Goal: Task Accomplishment & Management: Complete application form

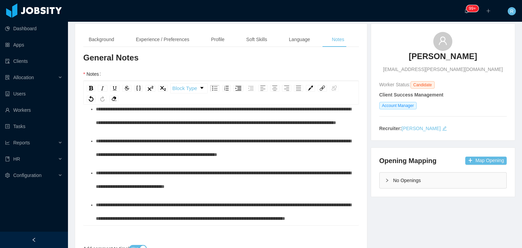
scroll to position [56, 0]
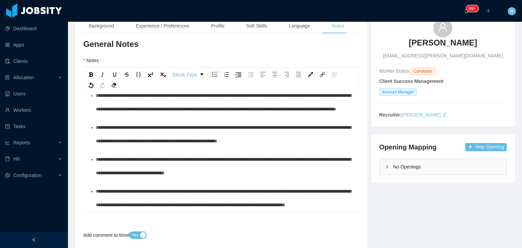
click at [163, 207] on div "**********" at bounding box center [225, 198] width 258 height 27
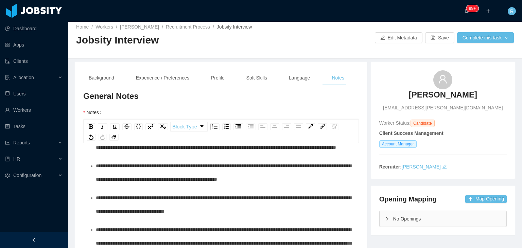
scroll to position [0, 0]
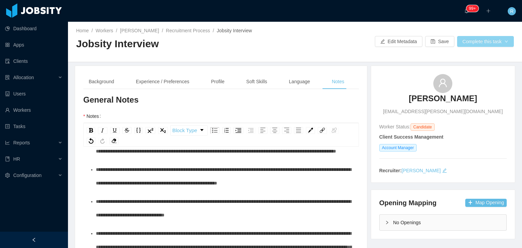
click at [487, 38] on button "Complete this task" at bounding box center [485, 41] width 57 height 11
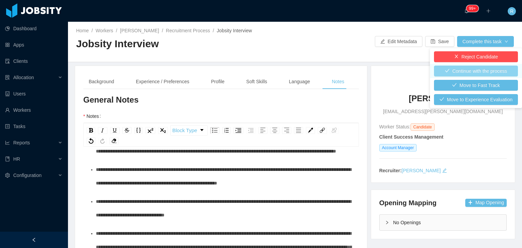
click at [457, 70] on button "Continue with the process" at bounding box center [476, 71] width 84 height 11
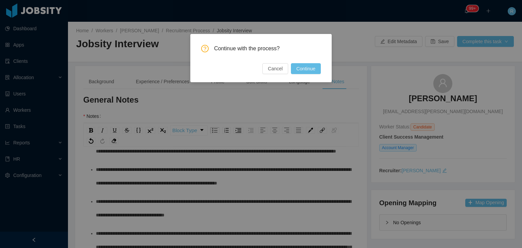
click at [316, 71] on button "Continue" at bounding box center [306, 68] width 30 height 11
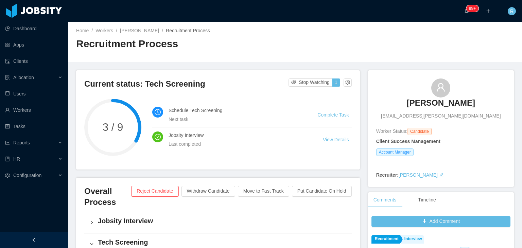
click at [456, 105] on h3 "[PERSON_NAME]" at bounding box center [441, 103] width 68 height 11
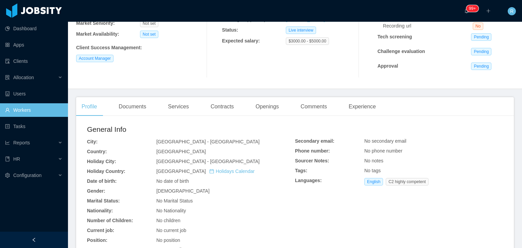
scroll to position [68, 0]
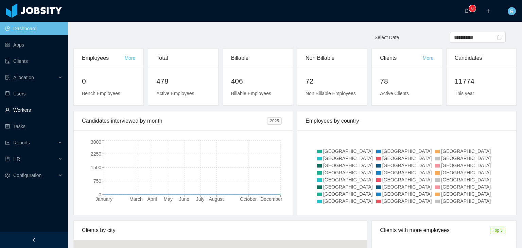
click at [20, 108] on link "Workers" at bounding box center [33, 110] width 57 height 14
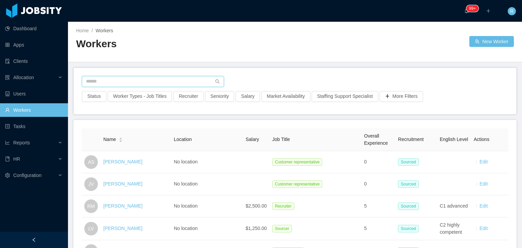
click at [162, 79] on input "text" at bounding box center [153, 81] width 142 height 11
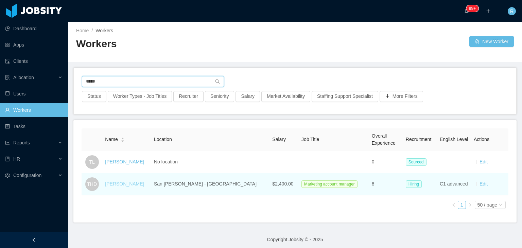
type input "*****"
click at [143, 185] on link "Tanya Hernandez Delgado" at bounding box center [124, 183] width 39 height 5
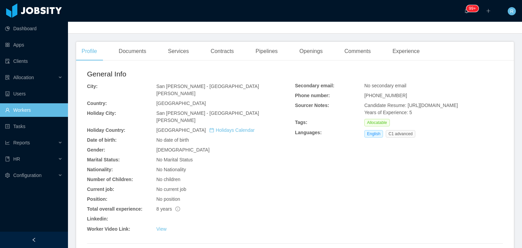
scroll to position [157, 0]
drag, startPoint x: 473, startPoint y: 121, endPoint x: 402, endPoint y: 106, distance: 72.5
click at [295, 109] on div "Candidate Resume: https://storage.googleapis.com/storage-p-careers/19c8c268_a3e…" at bounding box center [225, 116] width 139 height 14
